Goal: Task Accomplishment & Management: Use online tool/utility

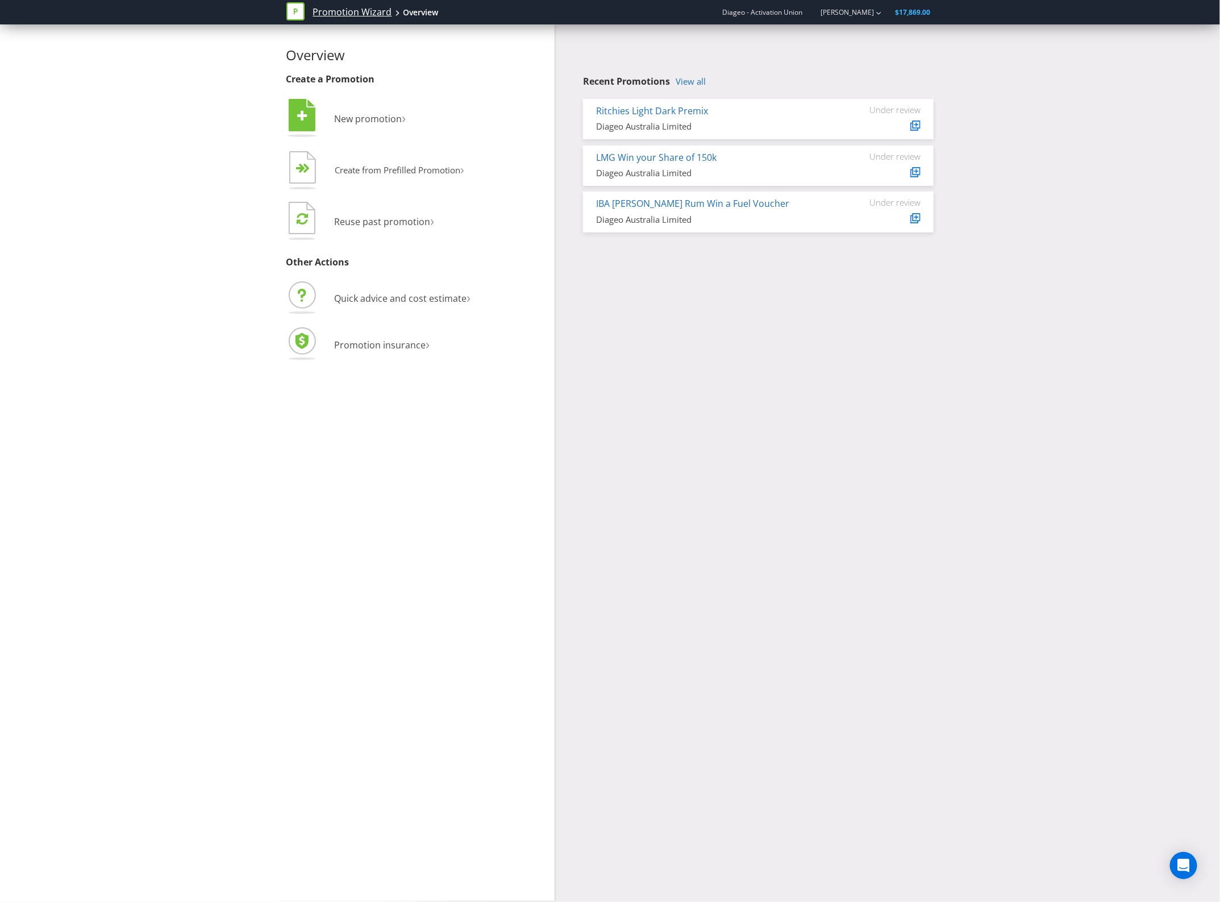
click at [373, 15] on link "Promotion Wizard" at bounding box center [352, 12] width 79 height 13
click at [374, 121] on span "New promotion" at bounding box center [369, 119] width 68 height 13
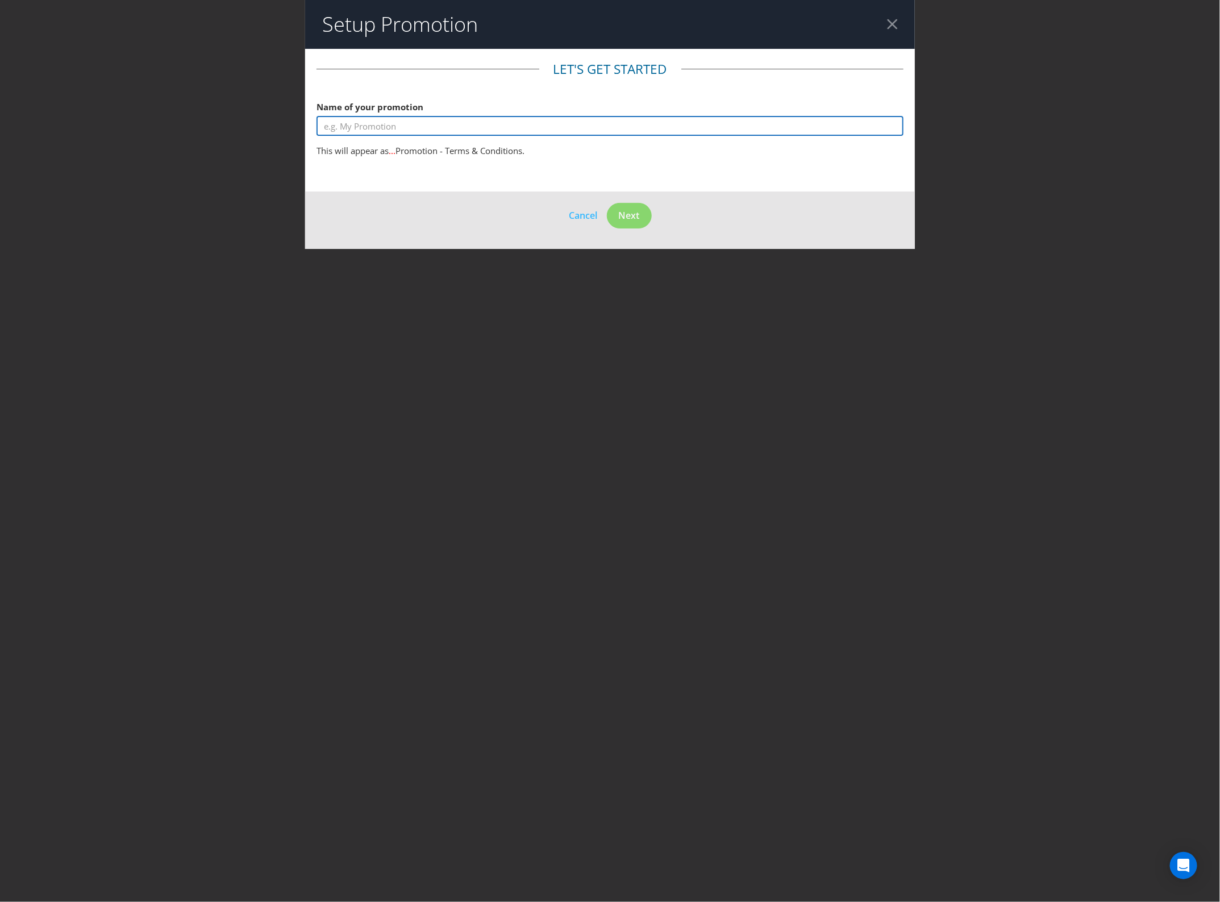
click at [523, 126] on input "text" at bounding box center [611, 126] width 588 height 20
type input "P"
click at [492, 132] on input "Win a 2K Paramount Liquor" at bounding box center [611, 126] width 588 height 20
type input "Win a 2K Paramount Liquor Credit"
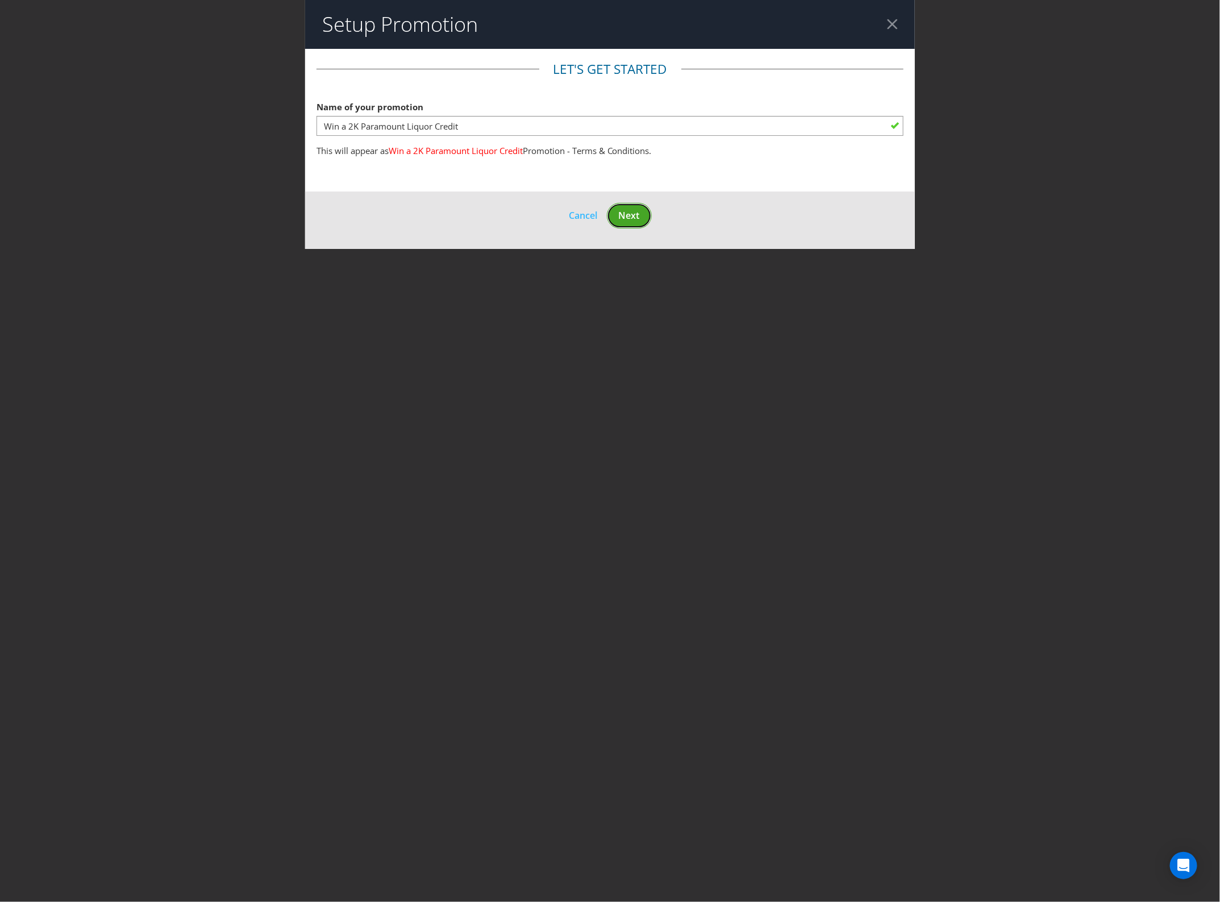
click at [641, 219] on button "Next" at bounding box center [629, 216] width 45 height 26
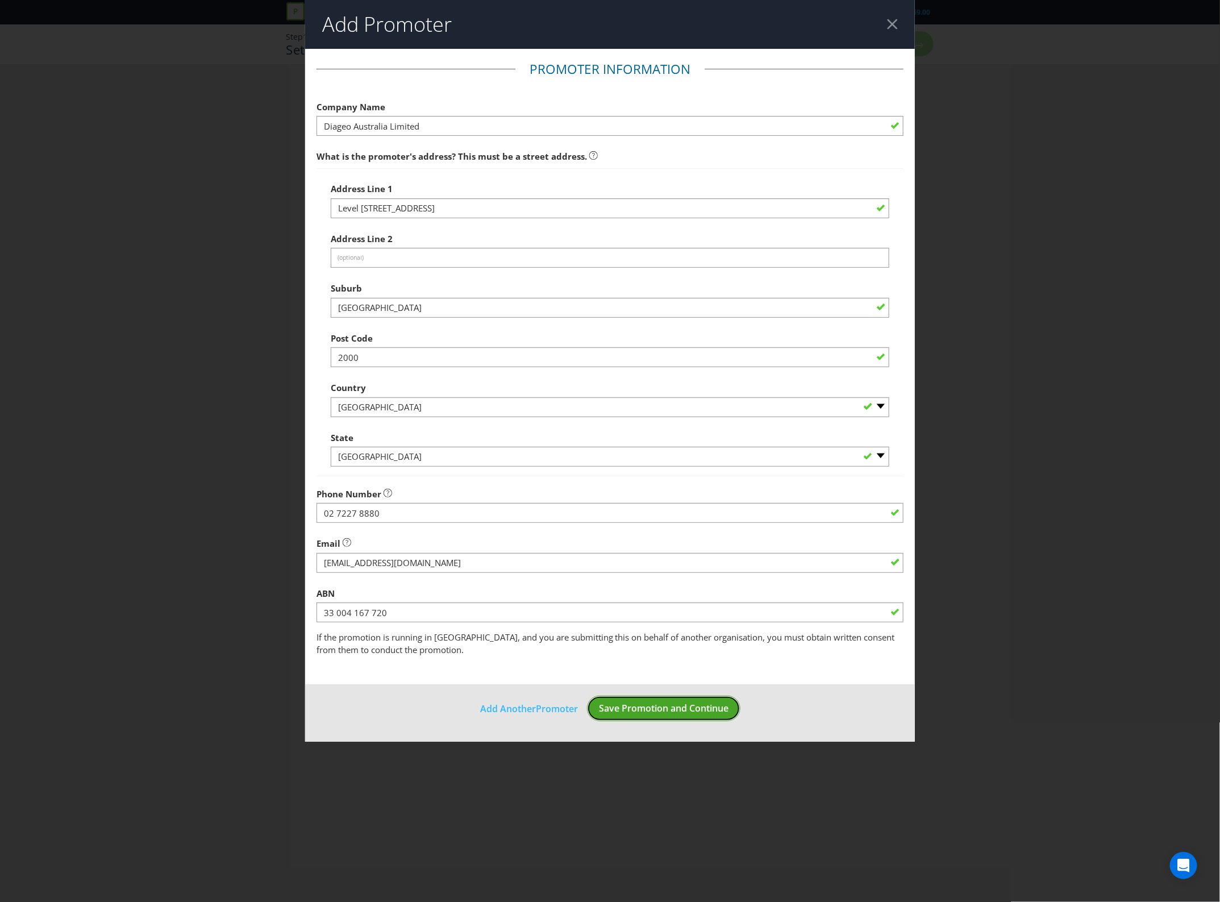
click at [632, 704] on span "Save Promotion and Continue" at bounding box center [664, 708] width 130 height 13
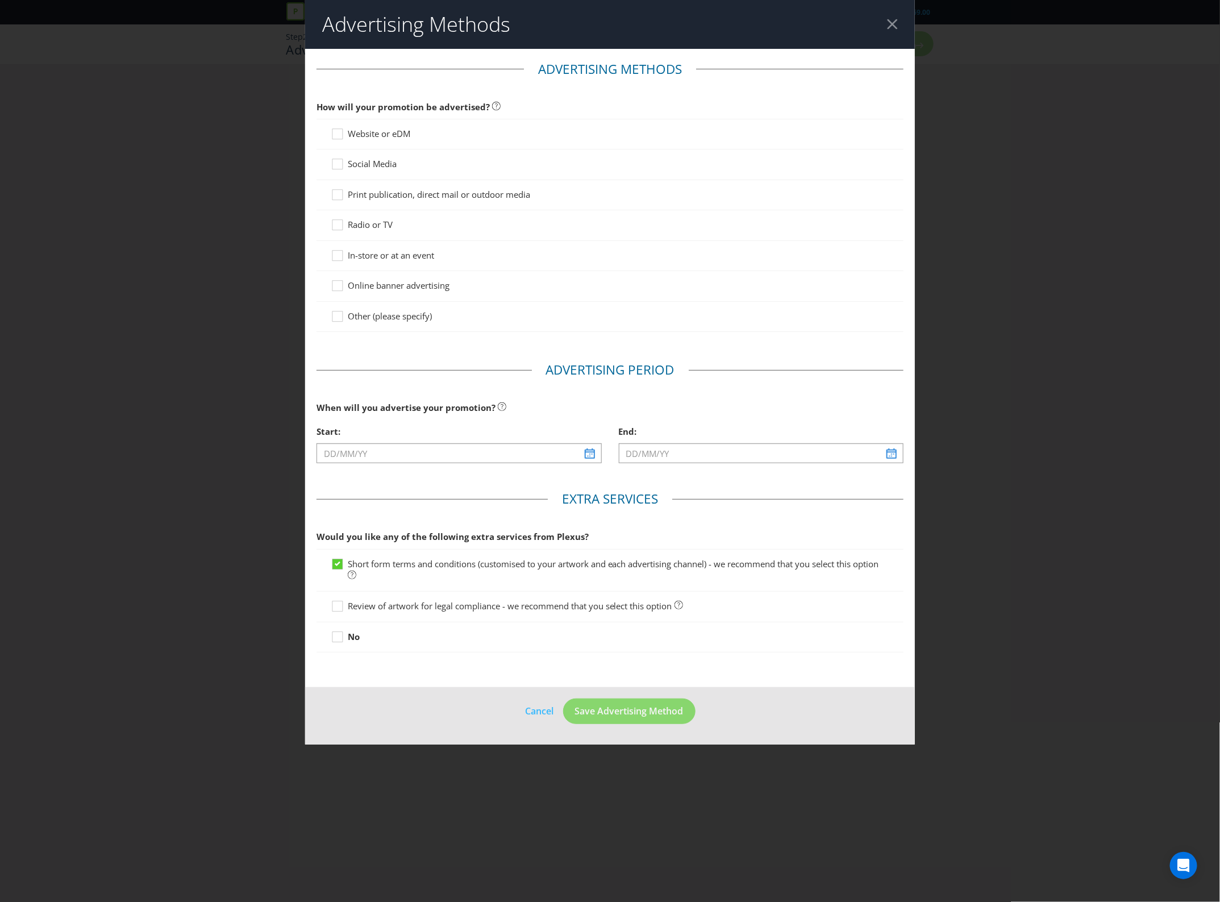
click at [393, 131] on span "Website or eDM" at bounding box center [379, 133] width 63 height 11
click at [0, 0] on input "Website or eDM" at bounding box center [0, 0] width 0 height 0
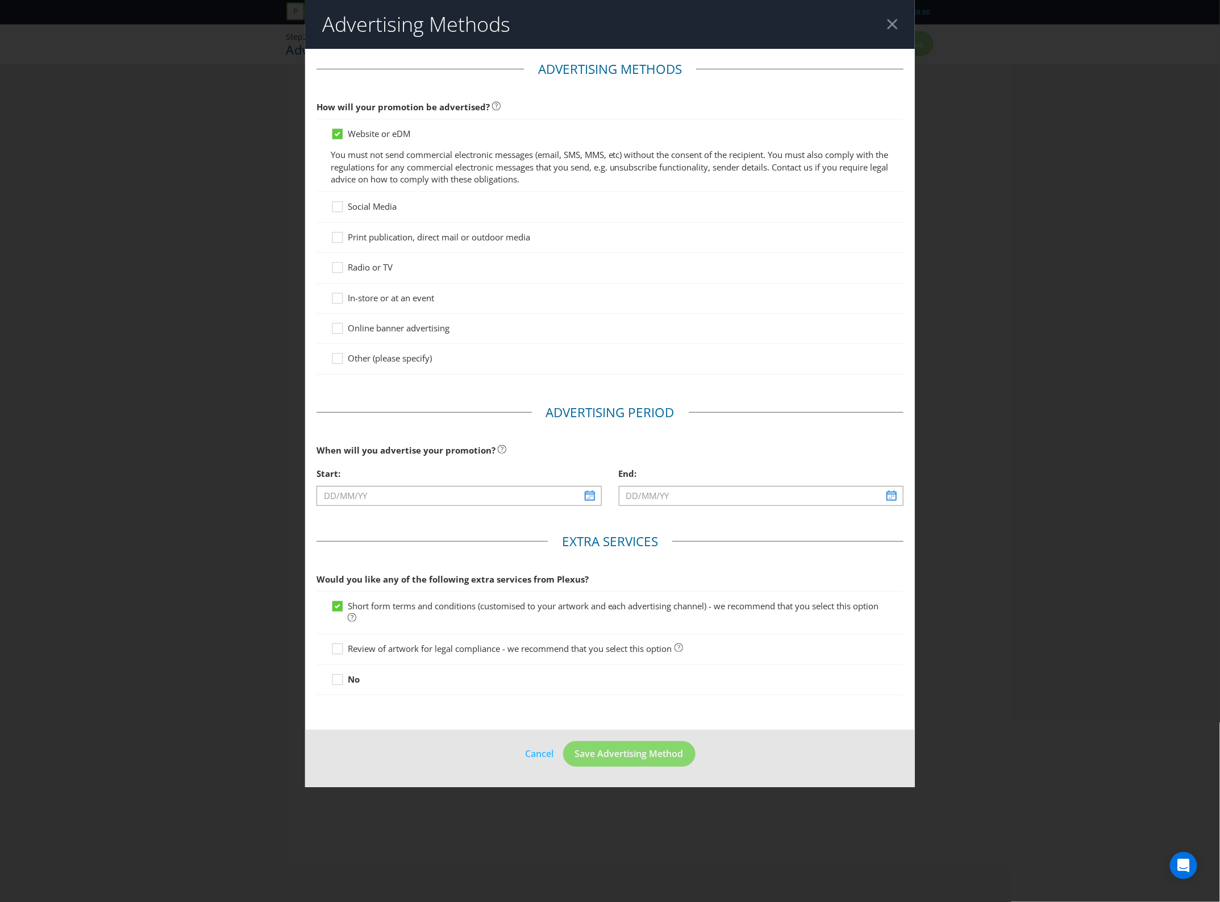
click at [390, 211] on span "Social Media" at bounding box center [372, 206] width 49 height 11
click at [0, 0] on input "Social Media" at bounding box center [0, 0] width 0 height 0
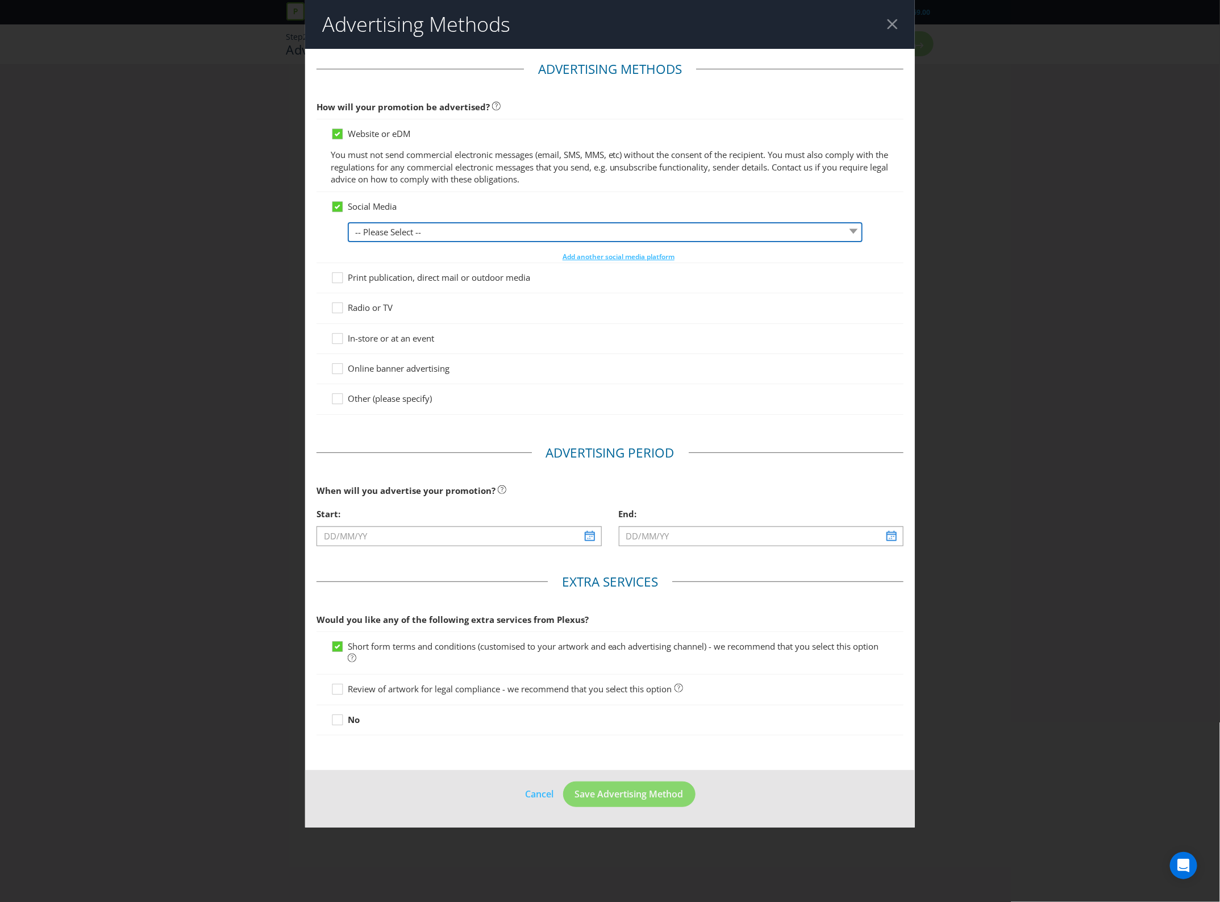
click at [399, 228] on select "-- Please Select -- Facebook X Instagram Snapchat LinkedIn Pinterest Tumblr You…" at bounding box center [605, 232] width 515 height 20
select select "INSTAGRAM"
click at [348, 222] on select "-- Please Select -- Facebook X Instagram Snapchat LinkedIn Pinterest Tumblr You…" at bounding box center [605, 232] width 515 height 20
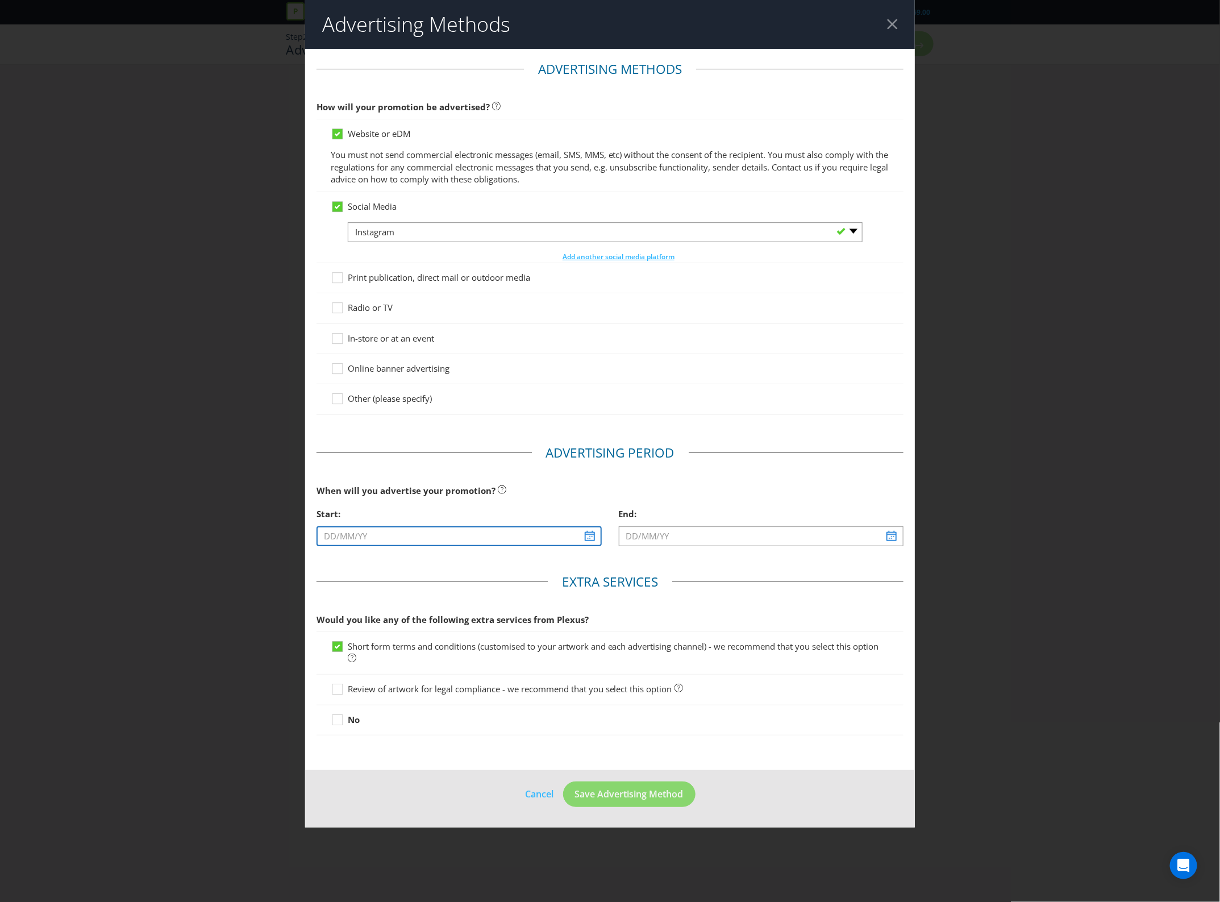
click at [549, 538] on input "text" at bounding box center [459, 536] width 285 height 20
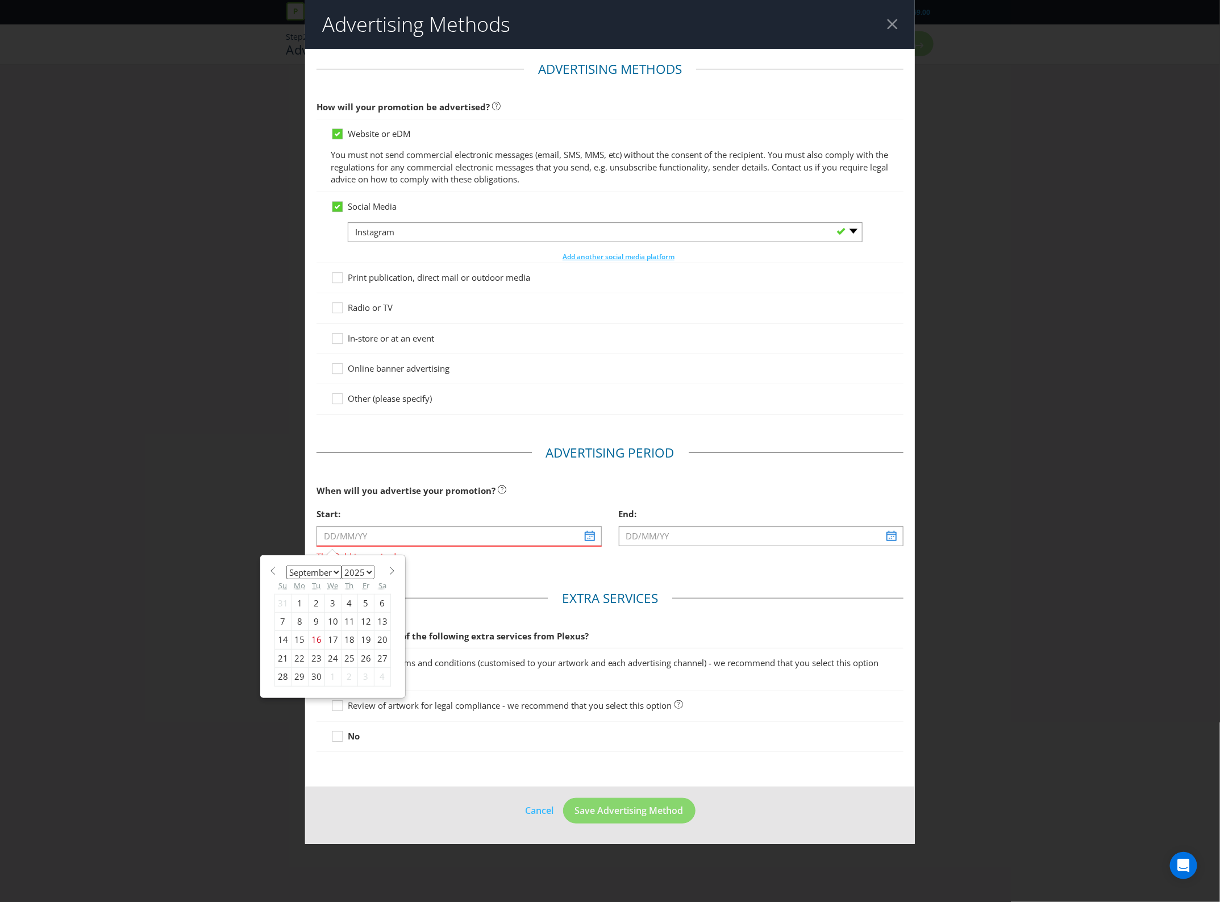
click at [964, 61] on div "Advertising Methods Advertising Methods How will your promotion be advertised? …" at bounding box center [610, 451] width 1220 height 902
